Goal: Task Accomplishment & Management: Manage account settings

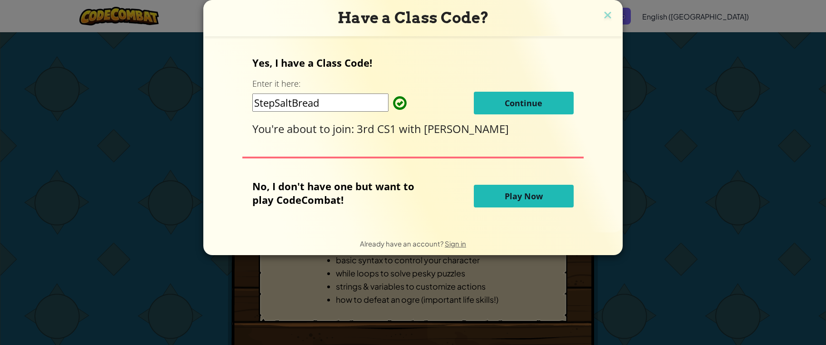
click at [294, 106] on input "StepSaltBread" at bounding box center [320, 103] width 136 height 18
click at [336, 102] on input "StepSaltBread" at bounding box center [320, 103] width 136 height 18
click at [522, 99] on span "Continue" at bounding box center [524, 103] width 38 height 11
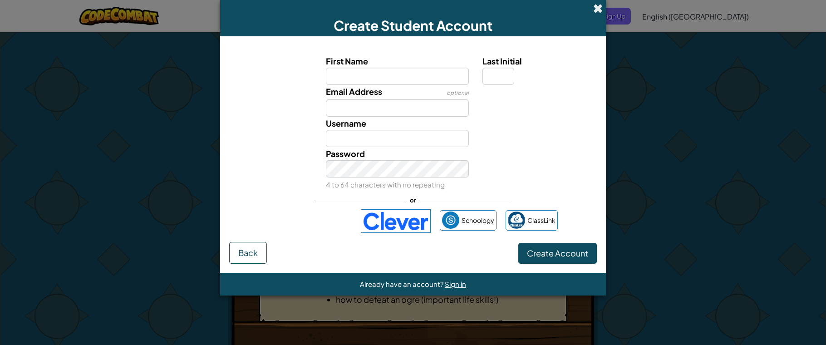
click at [601, 5] on span at bounding box center [598, 9] width 10 height 10
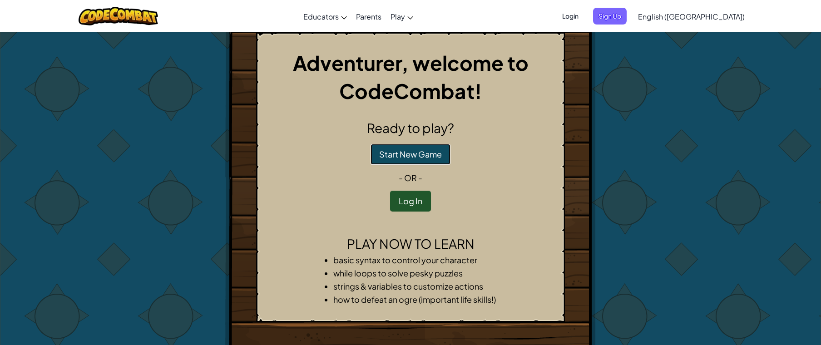
click at [434, 161] on button "Start New Game" at bounding box center [410, 154] width 80 height 21
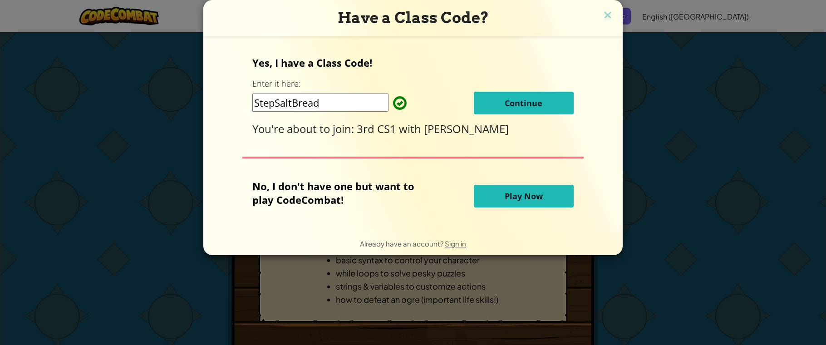
click at [508, 195] on span "Play Now" at bounding box center [524, 196] width 38 height 11
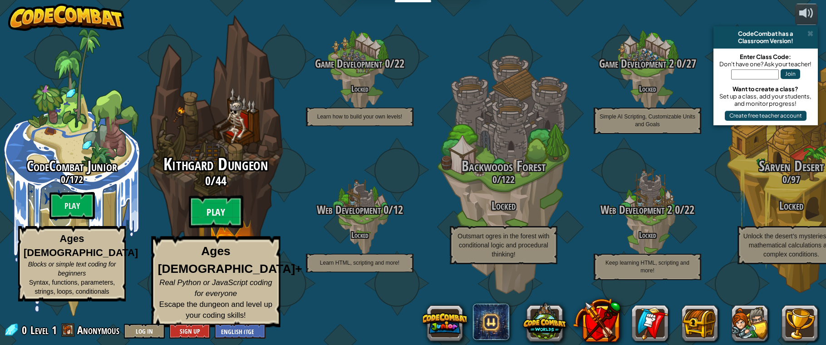
click at [214, 225] on btn "Play" at bounding box center [216, 212] width 54 height 33
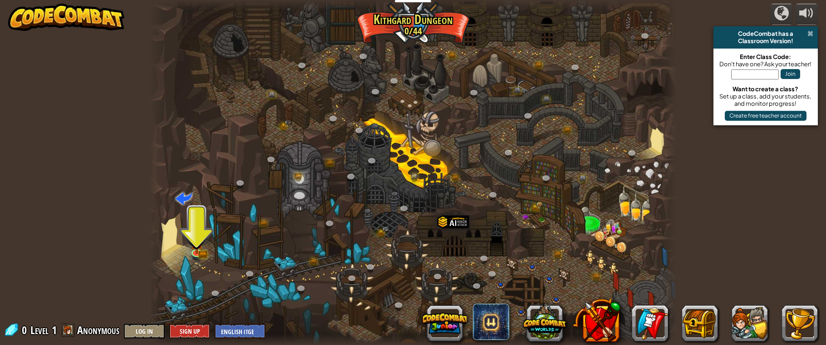
click at [812, 35] on span at bounding box center [811, 33] width 6 height 7
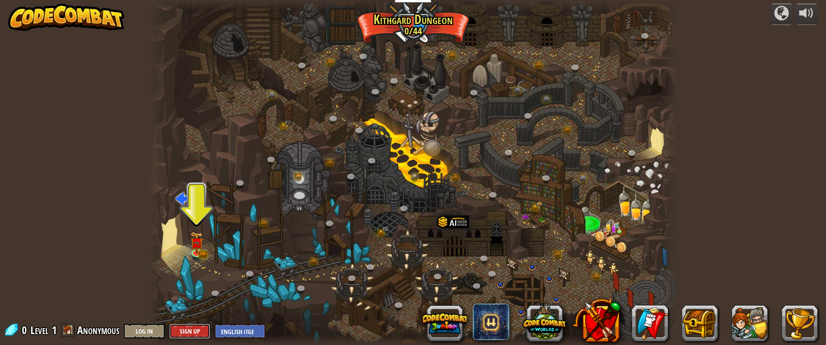
click at [187, 326] on button "Sign Up" at bounding box center [189, 331] width 41 height 15
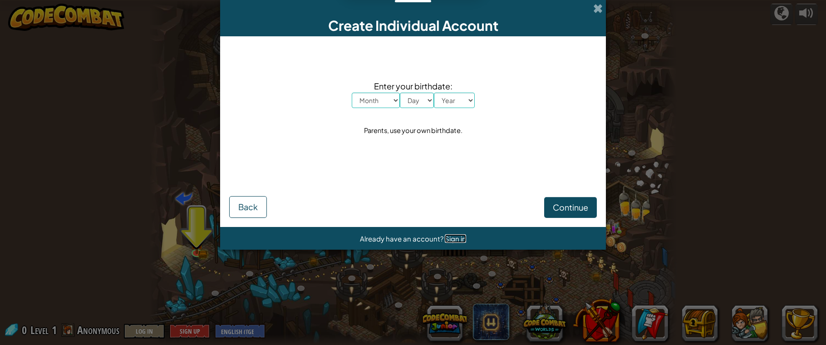
click at [449, 236] on span "Sign in" at bounding box center [455, 238] width 21 height 9
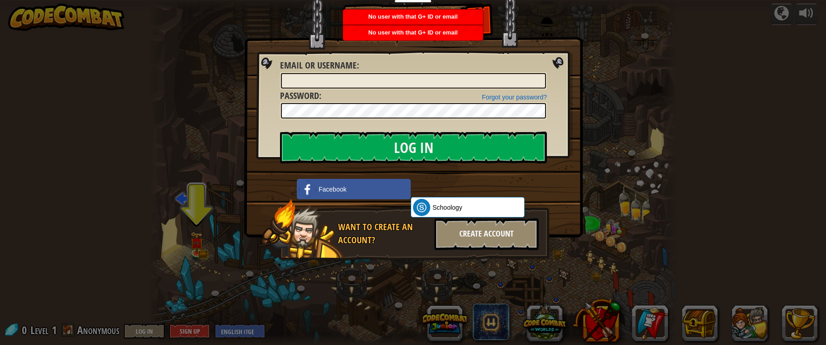
click at [479, 230] on div "Create Account" at bounding box center [486, 234] width 104 height 32
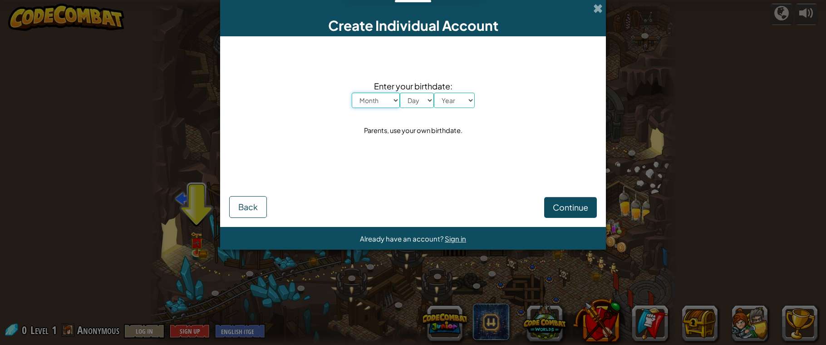
click at [386, 105] on select "Month January February March April May June July August September October Novem…" at bounding box center [376, 100] width 48 height 15
select select "7"
click at [352, 93] on select "Month January February March April May June July August September October Novem…" at bounding box center [376, 100] width 48 height 15
click at [419, 100] on select "Day 1 2 3 4 5 6 7 8 9 10 11 12 13 14 15 16 17 18 19 20 21 22 23 24 25 26 27 28 …" at bounding box center [417, 100] width 34 height 15
select select "20"
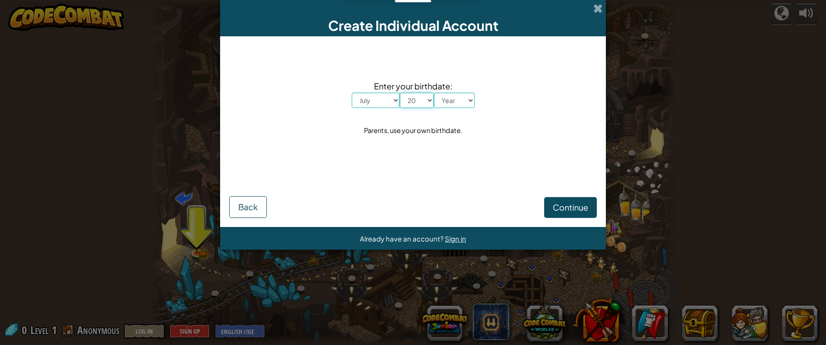
click at [400, 93] on select "Day 1 2 3 4 5 6 7 8 9 10 11 12 13 14 15 16 17 18 19 20 21 22 23 24 25 26 27 28 …" at bounding box center [417, 100] width 34 height 15
click at [447, 108] on select "Year 2025 2024 2023 2022 2021 2020 2019 2018 2017 2016 2015 2014 2013 2012 2011…" at bounding box center [454, 100] width 41 height 15
select select "2010"
click at [434, 93] on select "Year 2025 2024 2023 2022 2021 2020 2019 2018 2017 2016 2015 2014 2013 2012 2011…" at bounding box center [454, 100] width 41 height 15
click at [554, 204] on span "Continue" at bounding box center [570, 207] width 35 height 10
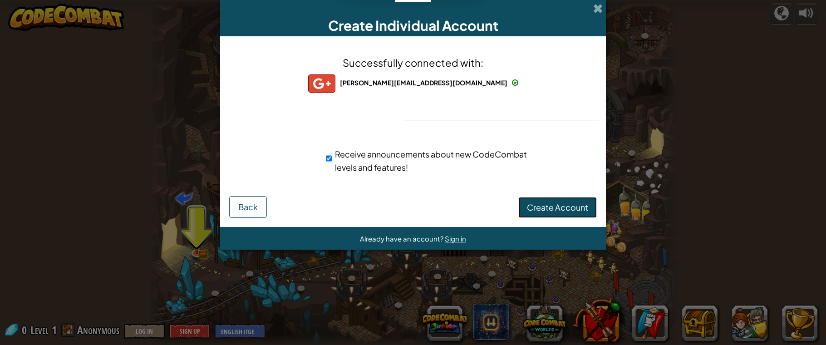
click at [549, 205] on span "Create Account" at bounding box center [557, 207] width 61 height 10
click at [549, 205] on button "Create Account" at bounding box center [557, 207] width 79 height 21
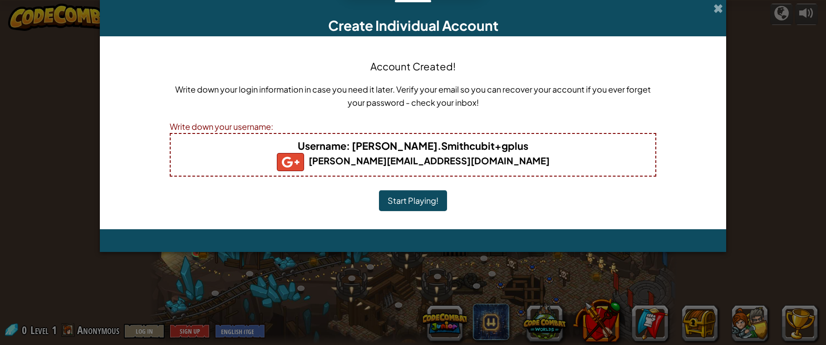
click at [424, 192] on button "Start Playing!" at bounding box center [413, 200] width 68 height 21
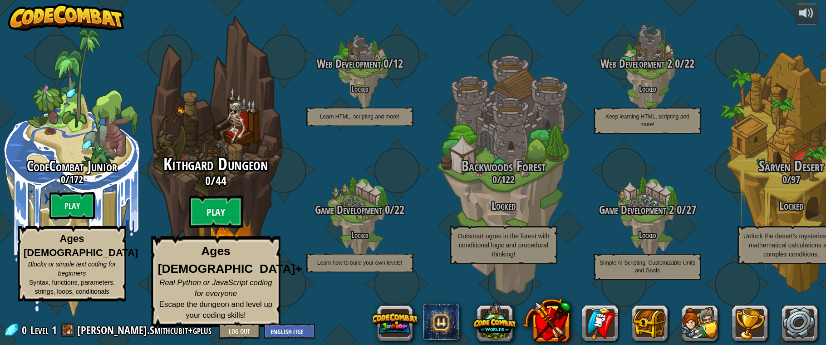
click at [228, 221] on btn "Play" at bounding box center [216, 212] width 54 height 33
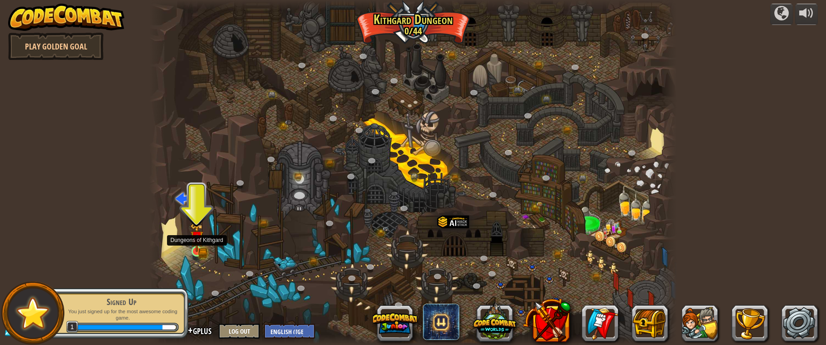
click at [202, 246] on img at bounding box center [196, 237] width 13 height 29
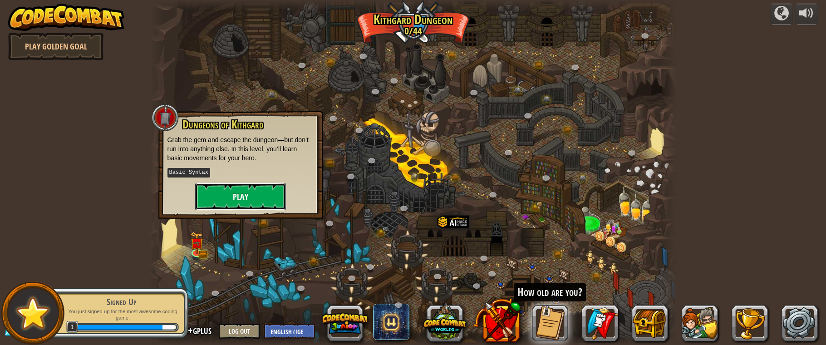
click at [243, 193] on button "Play" at bounding box center [240, 196] width 91 height 27
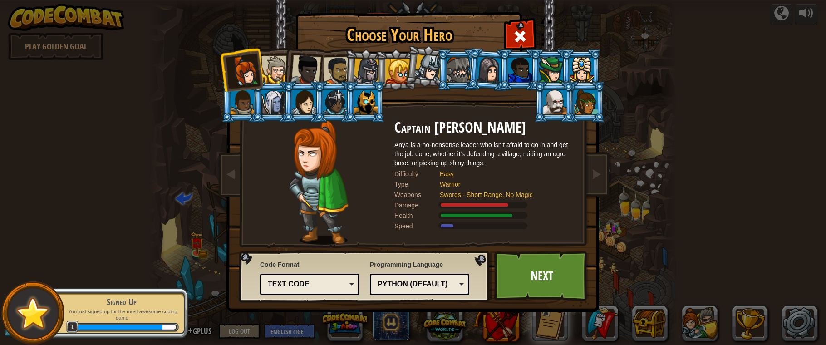
click at [272, 71] on div at bounding box center [275, 70] width 28 height 28
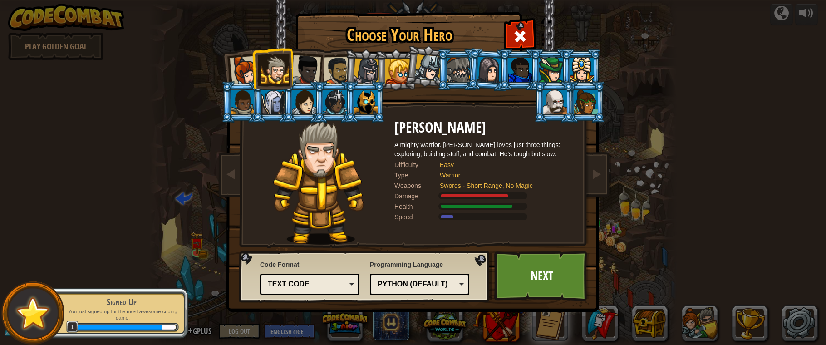
click at [302, 72] on div at bounding box center [306, 70] width 30 height 30
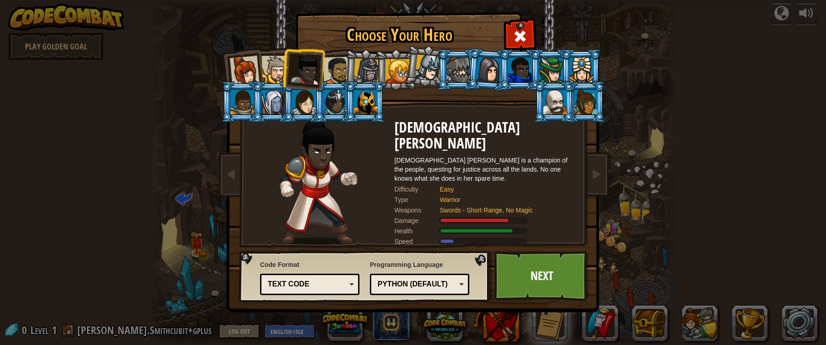
click at [522, 82] on div at bounding box center [520, 70] width 24 height 25
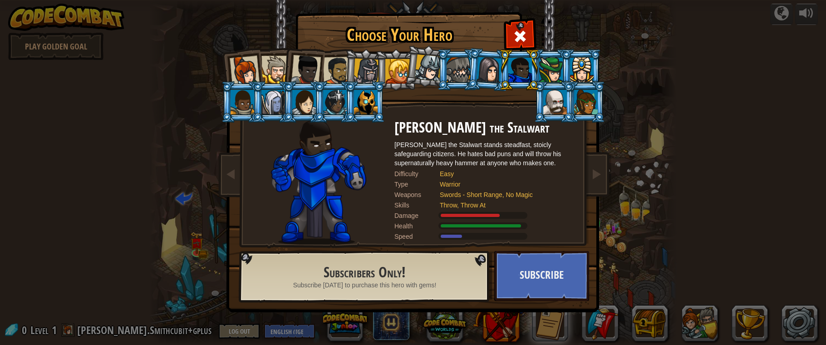
click at [244, 101] on div at bounding box center [243, 102] width 24 height 25
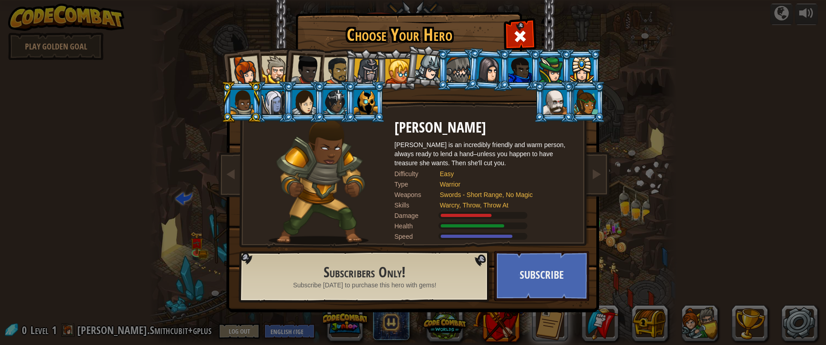
click at [373, 95] on div at bounding box center [366, 102] width 24 height 25
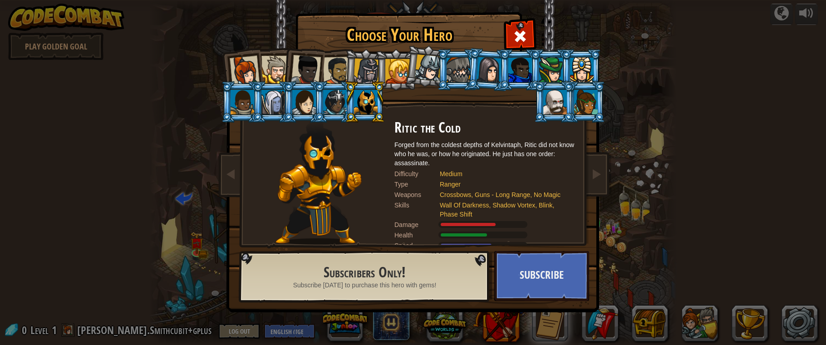
click at [586, 112] on div at bounding box center [586, 102] width 24 height 25
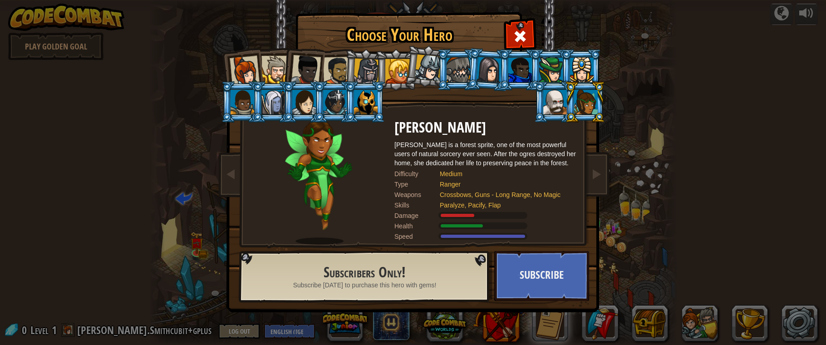
click at [250, 104] on div at bounding box center [243, 102] width 24 height 25
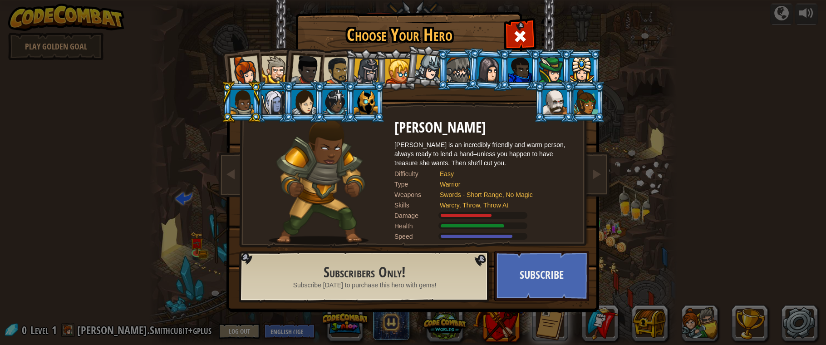
click at [526, 74] on div at bounding box center [520, 70] width 24 height 25
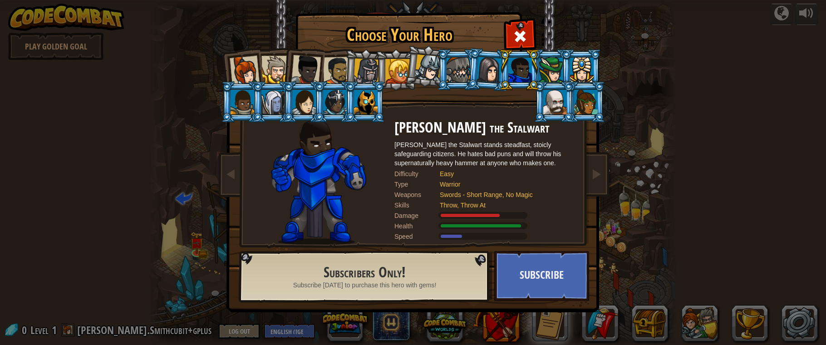
click at [547, 113] on div at bounding box center [555, 102] width 24 height 25
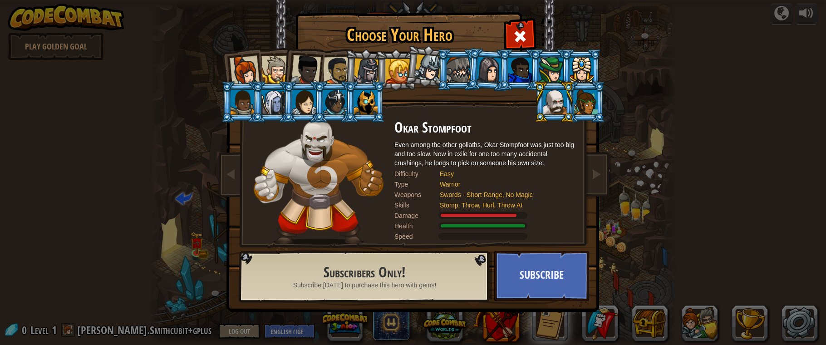
click at [242, 109] on div at bounding box center [243, 102] width 24 height 25
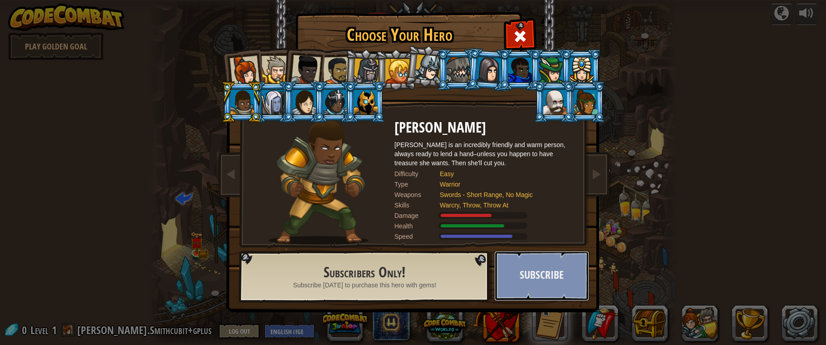
click at [526, 261] on button "Subscribe" at bounding box center [541, 276] width 95 height 50
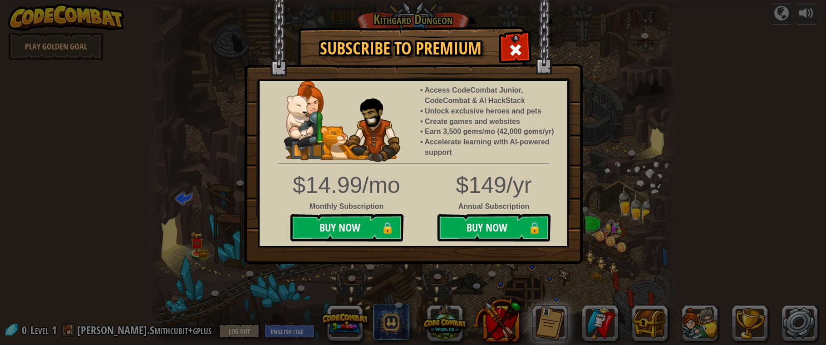
click at [530, 55] on img at bounding box center [413, 132] width 339 height 264
click at [518, 59] on div at bounding box center [515, 48] width 29 height 29
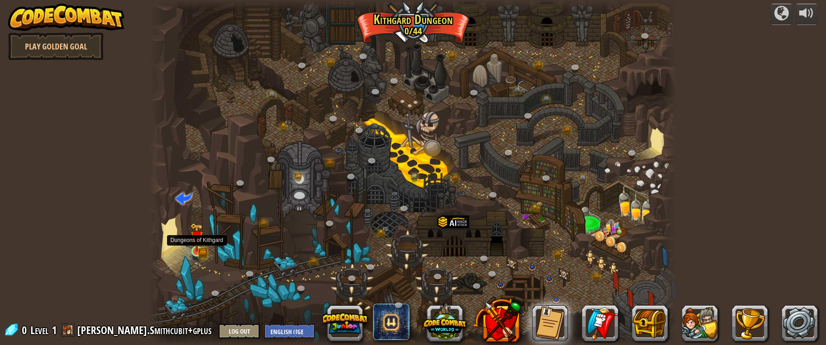
click at [201, 249] on img at bounding box center [196, 237] width 13 height 29
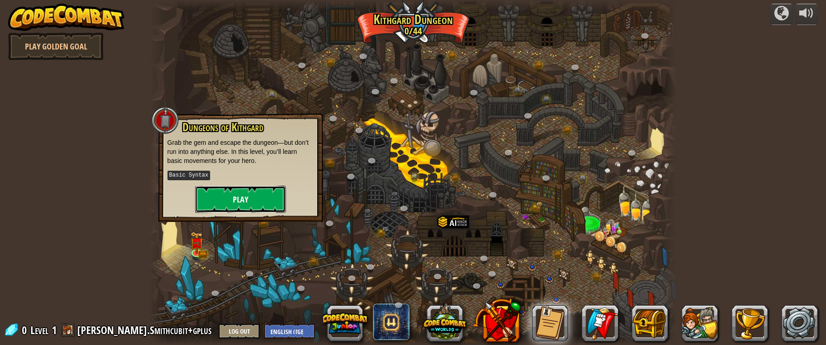
click at [233, 199] on button "Play" at bounding box center [240, 199] width 91 height 27
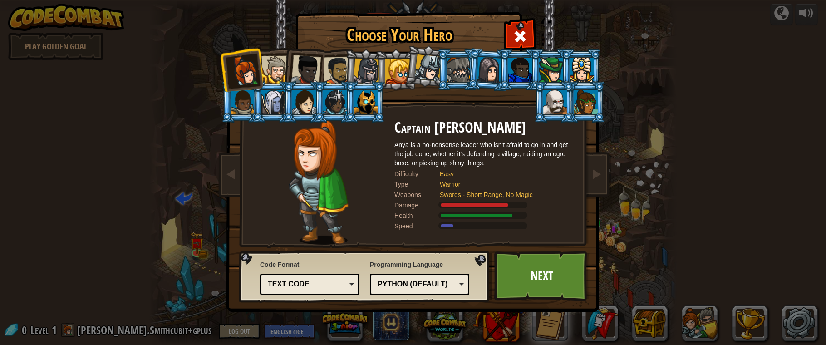
click at [310, 72] on div at bounding box center [306, 70] width 30 height 30
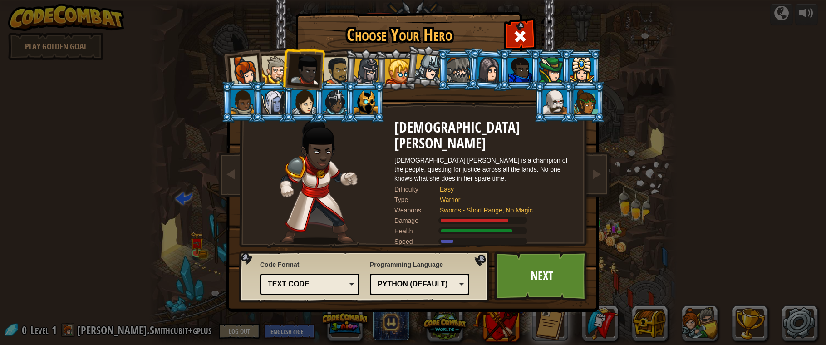
click at [331, 71] on div at bounding box center [337, 71] width 28 height 28
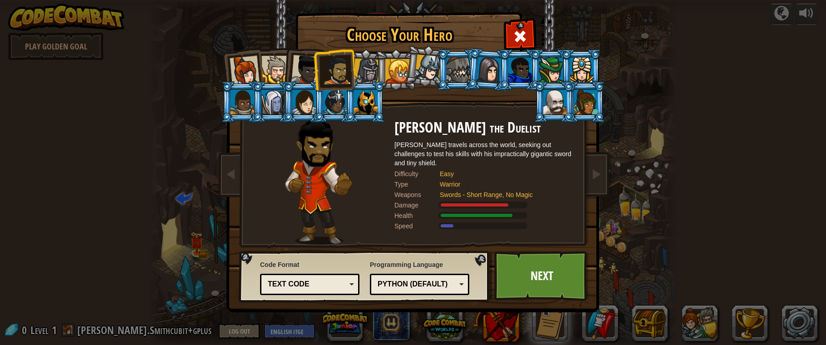
click at [419, 67] on div at bounding box center [428, 67] width 27 height 27
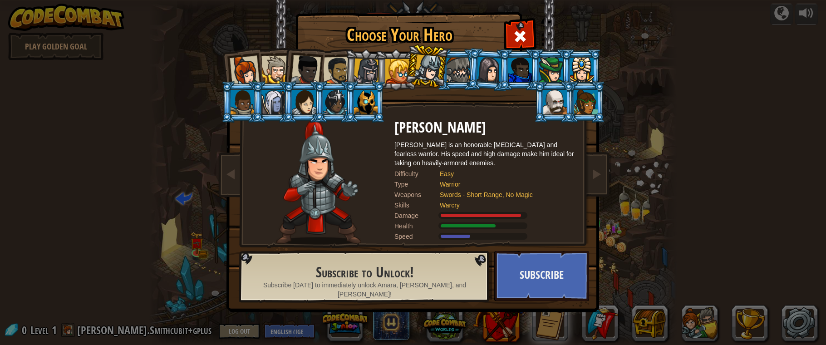
click at [408, 72] on li at bounding box center [426, 66] width 45 height 45
click at [380, 78] on li at bounding box center [395, 69] width 41 height 41
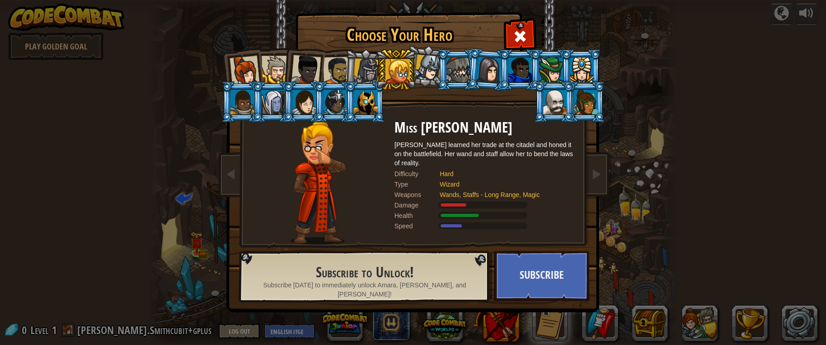
click at [377, 65] on li at bounding box center [395, 69] width 41 height 41
click at [368, 67] on div at bounding box center [367, 72] width 26 height 26
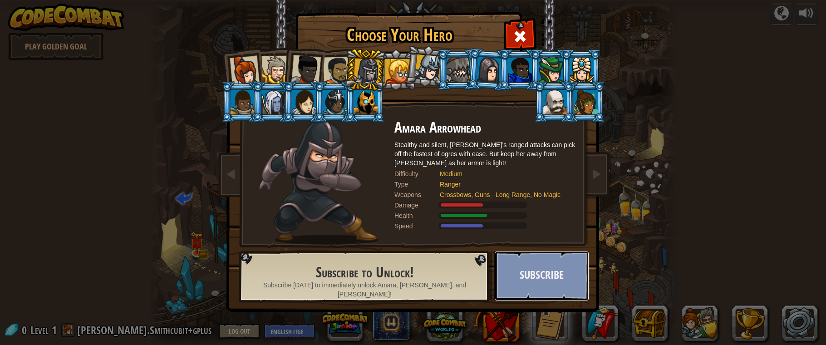
click at [532, 279] on button "Subscribe" at bounding box center [541, 276] width 95 height 50
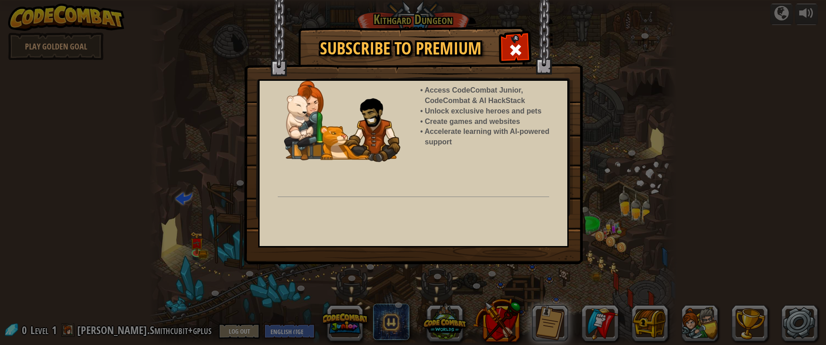
click at [532, 279] on div "Subscribe to Premium Access CodeCombat Junior, CodeCombat & AI HackStack Unlock…" at bounding box center [413, 172] width 826 height 345
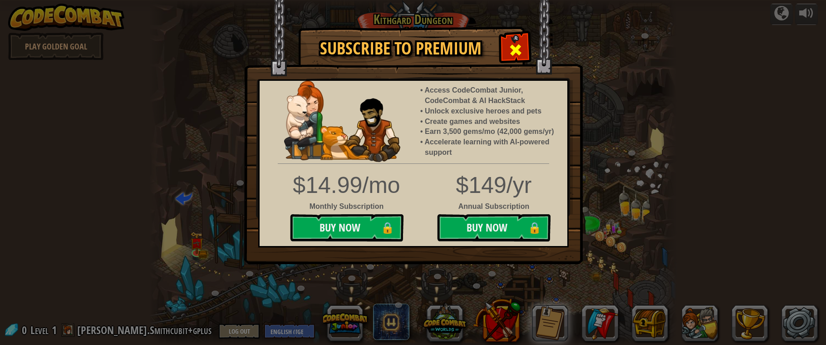
click at [526, 43] on div at bounding box center [515, 48] width 29 height 29
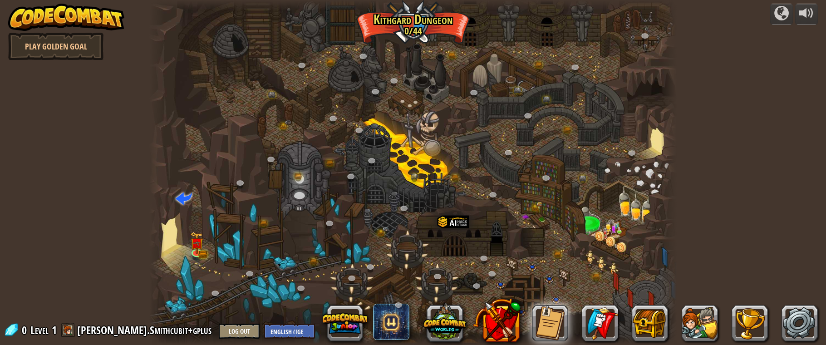
click at [209, 239] on div at bounding box center [413, 172] width 528 height 345
click at [203, 241] on img at bounding box center [196, 237] width 13 height 29
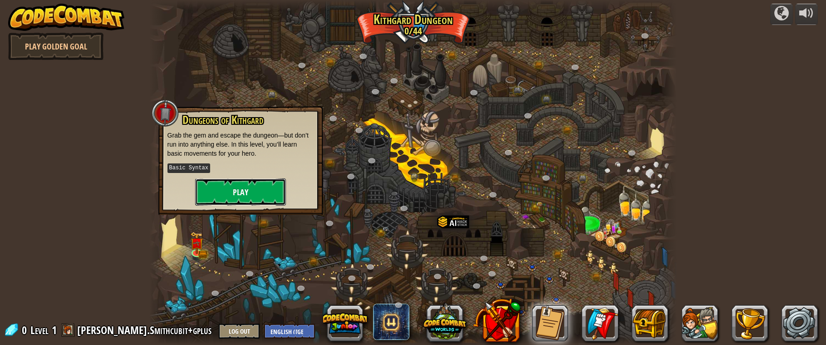
click at [237, 185] on button "Play" at bounding box center [240, 191] width 91 height 27
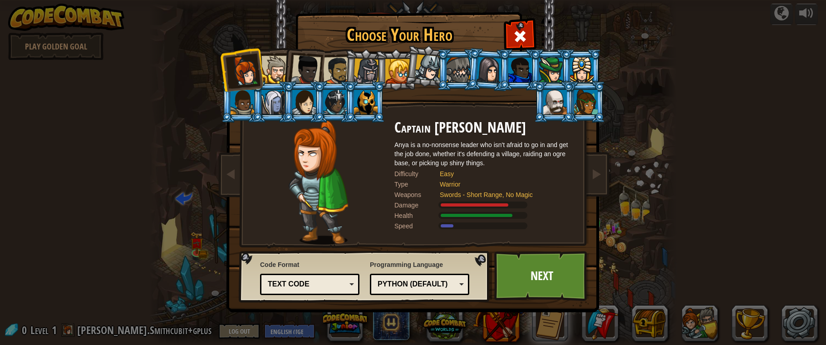
click at [358, 72] on div at bounding box center [367, 72] width 26 height 26
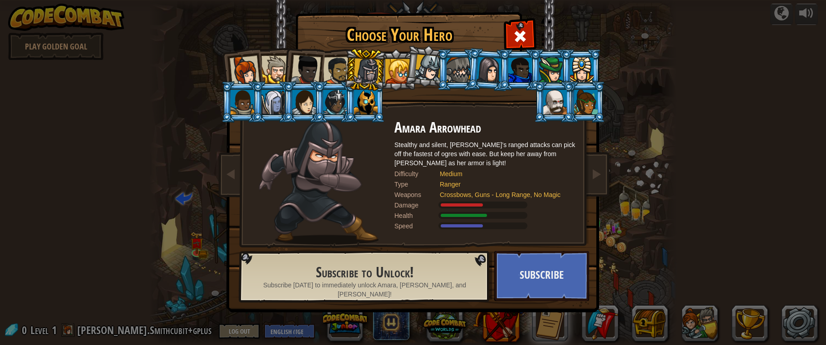
click at [342, 64] on div at bounding box center [337, 71] width 28 height 28
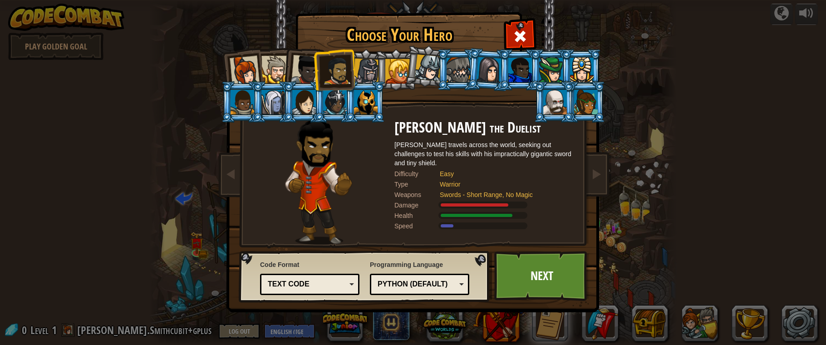
click at [310, 71] on div at bounding box center [306, 70] width 30 height 30
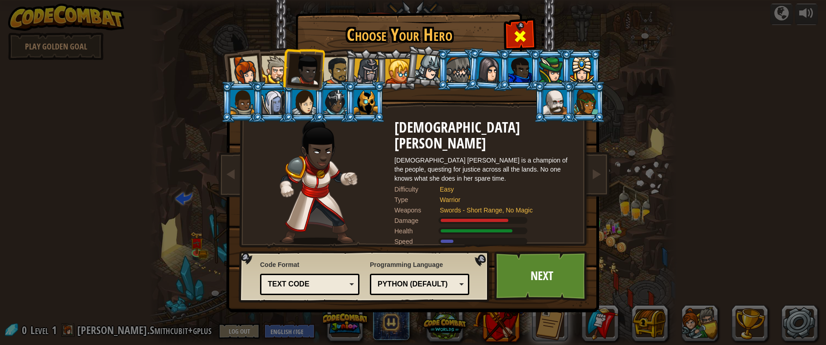
click at [506, 33] on div at bounding box center [520, 35] width 29 height 29
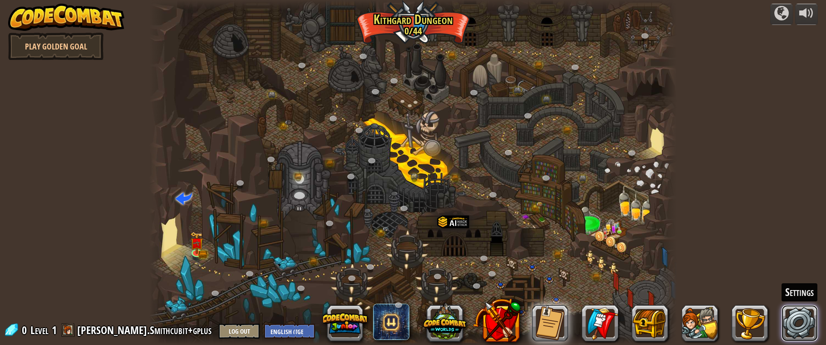
click at [807, 310] on link at bounding box center [800, 323] width 36 height 36
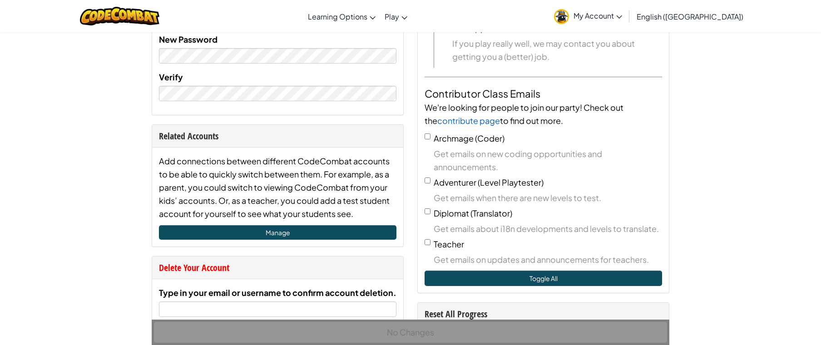
scroll to position [409, 0]
